Goal: Task Accomplishment & Management: Use online tool/utility

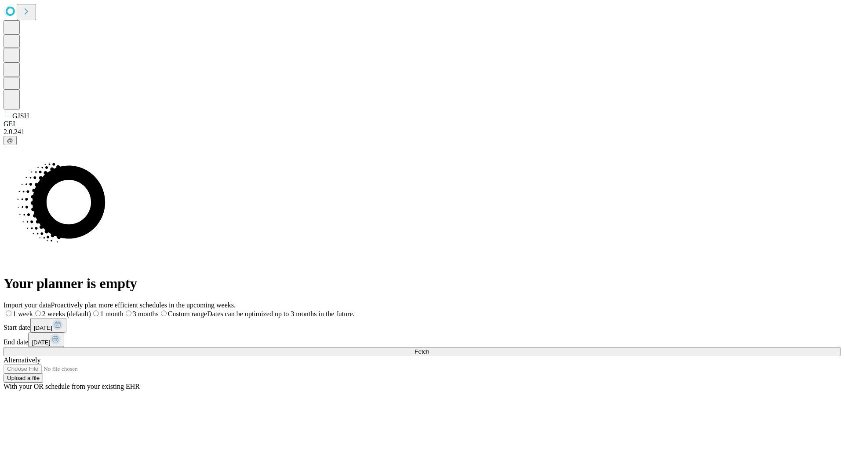
click at [429, 348] on span "Fetch" at bounding box center [422, 351] width 15 height 7
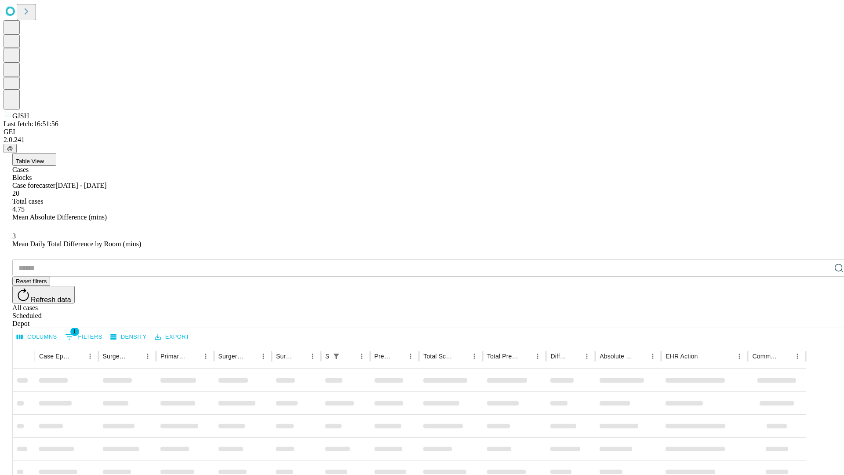
click at [821, 320] on div "Depot" at bounding box center [430, 324] width 837 height 8
